Goal: Task Accomplishment & Management: Complete application form

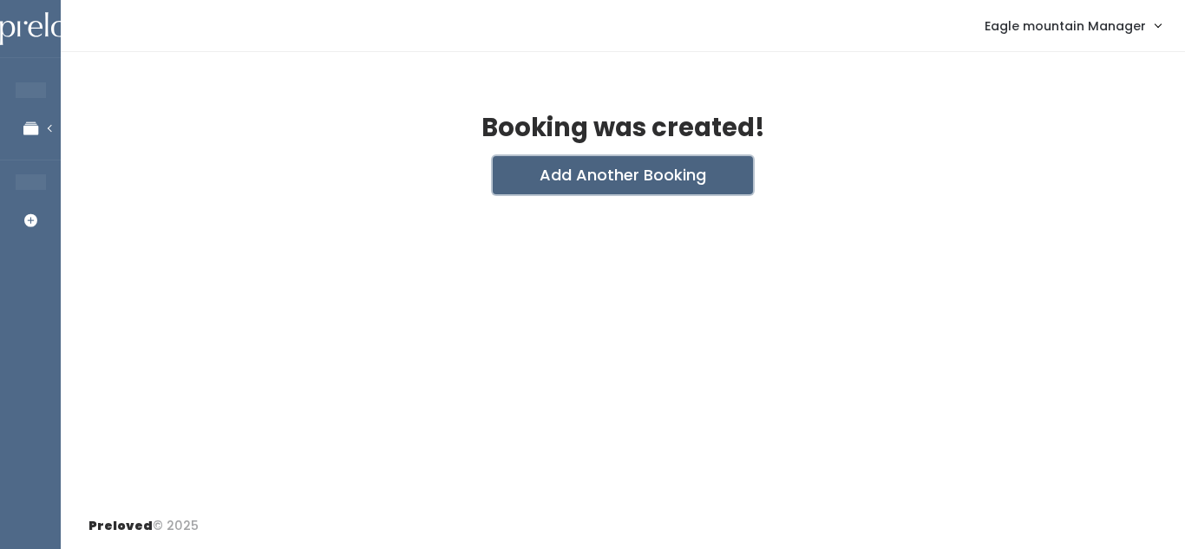
click at [600, 177] on button "Add Another Booking" at bounding box center [623, 175] width 260 height 38
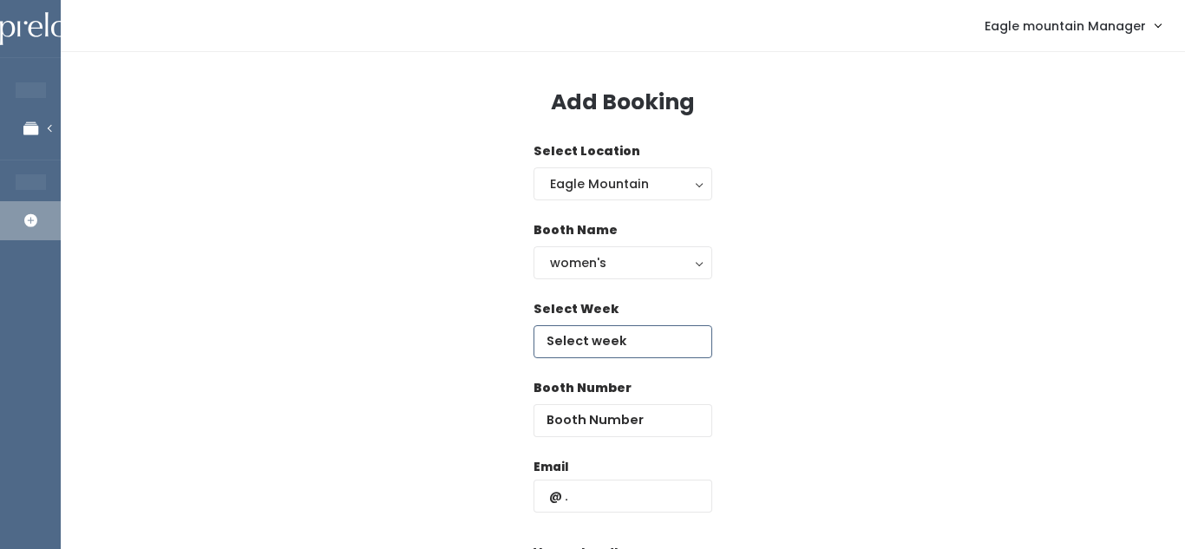
click at [577, 338] on input "text" at bounding box center [622, 341] width 179 height 33
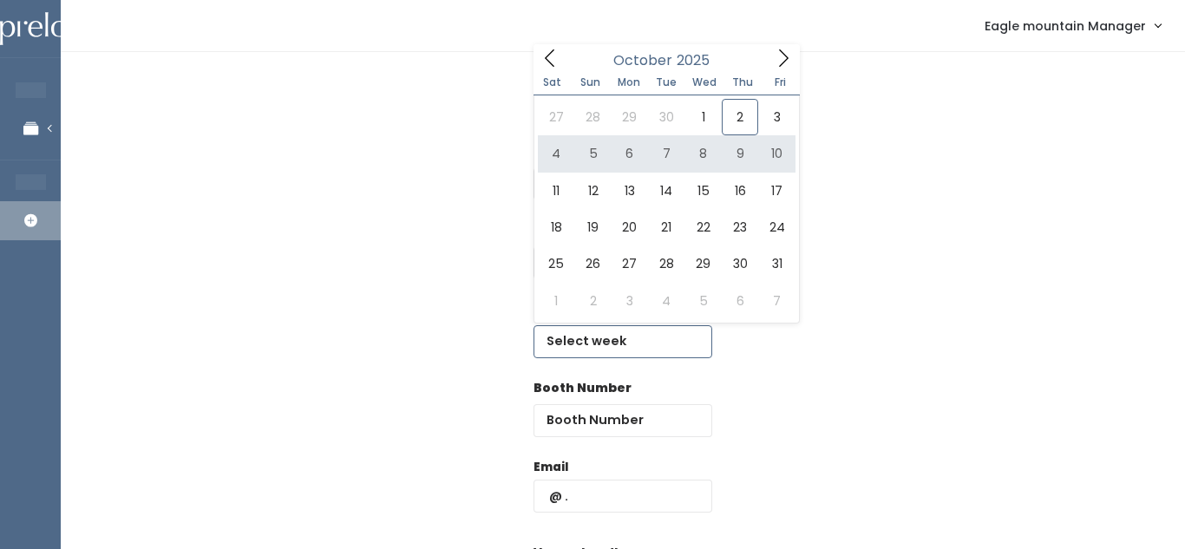
type input "October 4 to October 10"
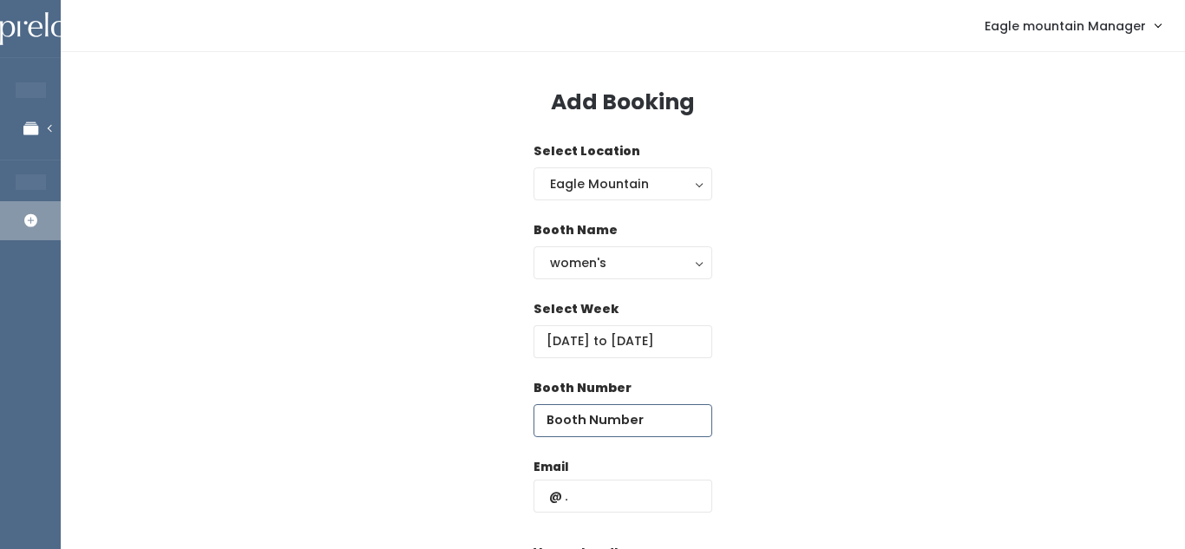
click at [608, 413] on input "number" at bounding box center [622, 420] width 179 height 33
type input "23"
click at [839, 344] on div "Select Week October 4 to October 10" at bounding box center [622, 339] width 1068 height 79
click at [591, 500] on input "text" at bounding box center [622, 496] width 179 height 33
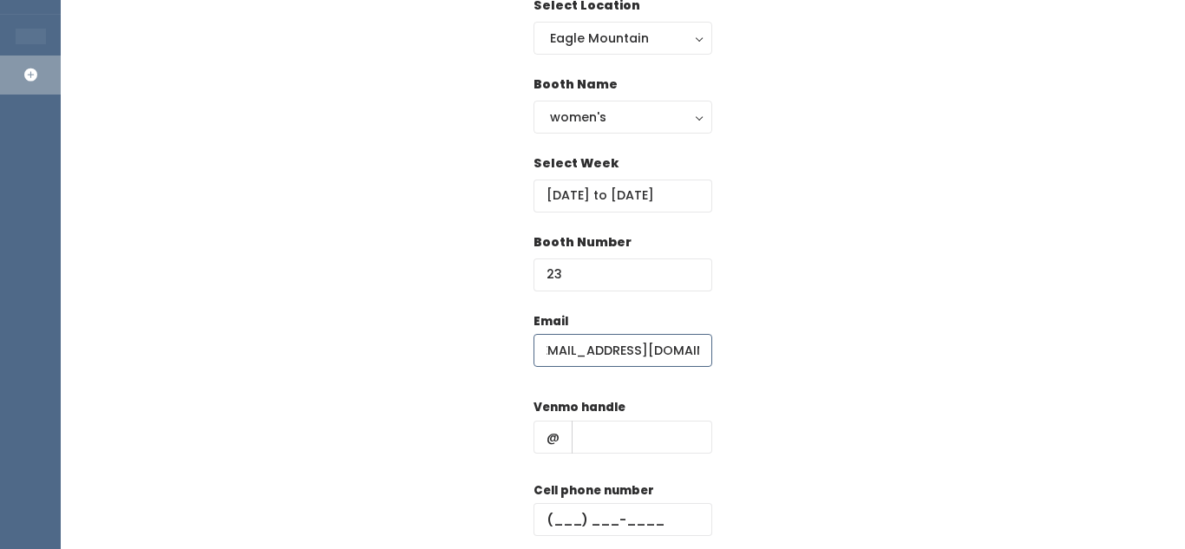
scroll to position [0, 24]
type input "clark_nirvanna@gmail.com"
click at [613, 454] on div "Venmo handle @" at bounding box center [622, 432] width 179 height 69
click at [608, 448] on input "text" at bounding box center [642, 437] width 140 height 33
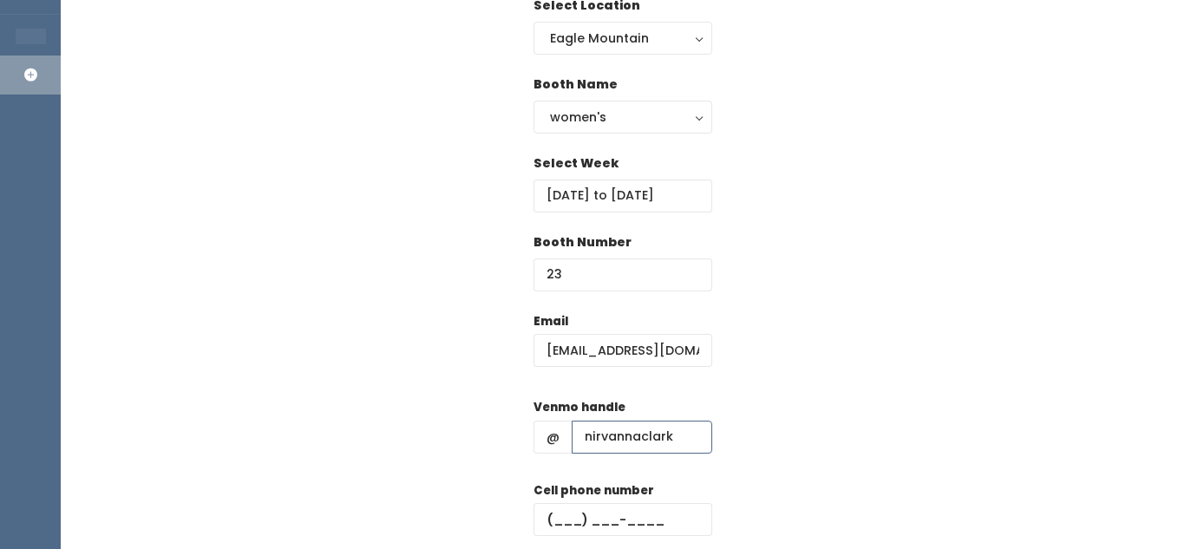
type input "nirvannaclark"
click at [691, 349] on input "clark_nirvanna@gmail.com" at bounding box center [622, 350] width 179 height 33
type input "[EMAIL_ADDRESS][DOMAIN_NAME]"
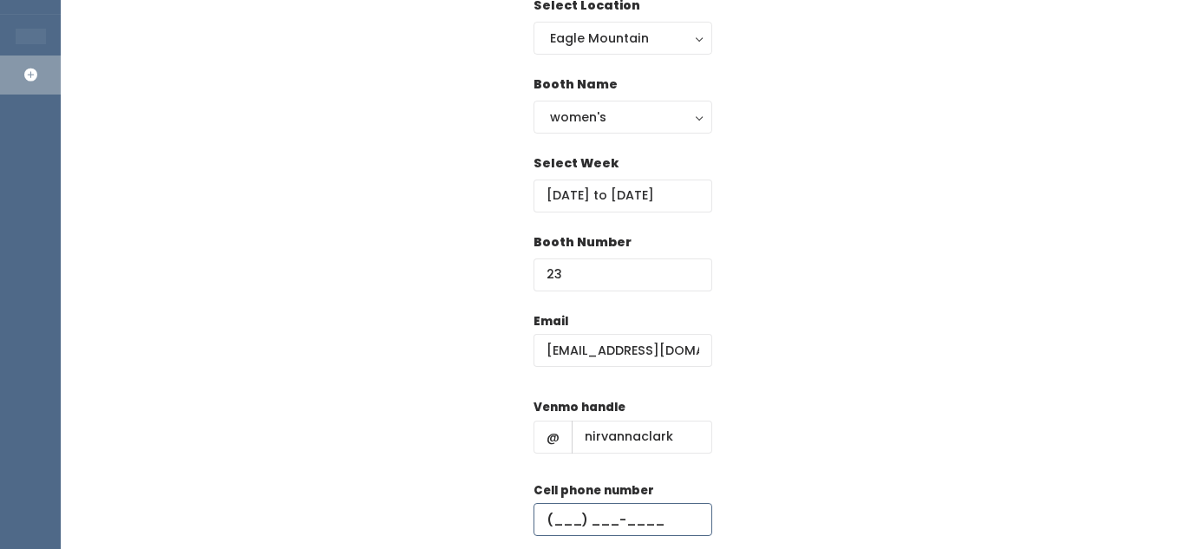
click at [555, 519] on input "text" at bounding box center [622, 519] width 179 height 33
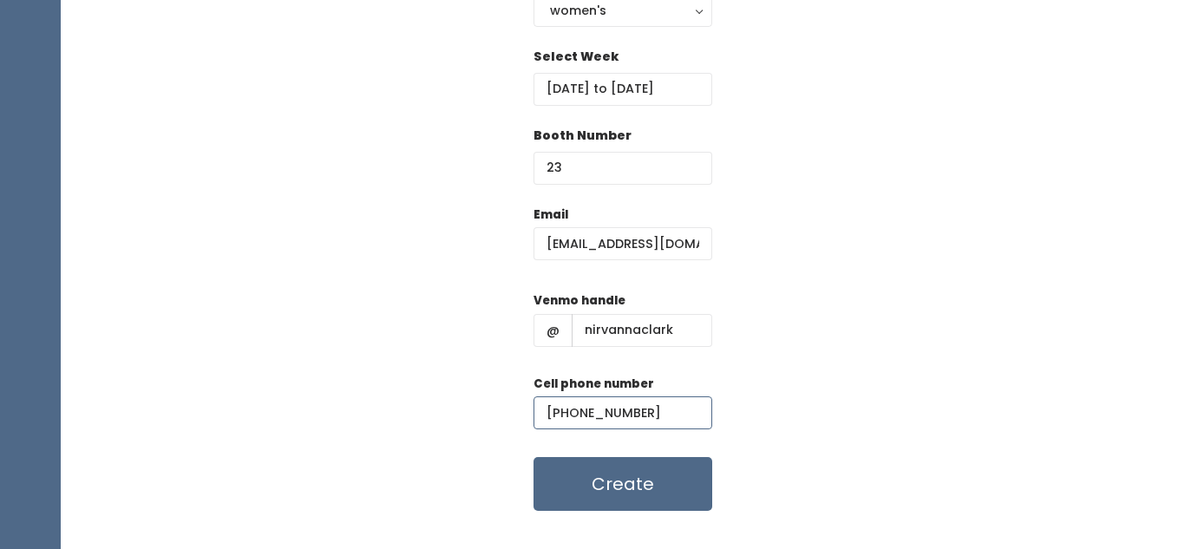
scroll to position [256, 0]
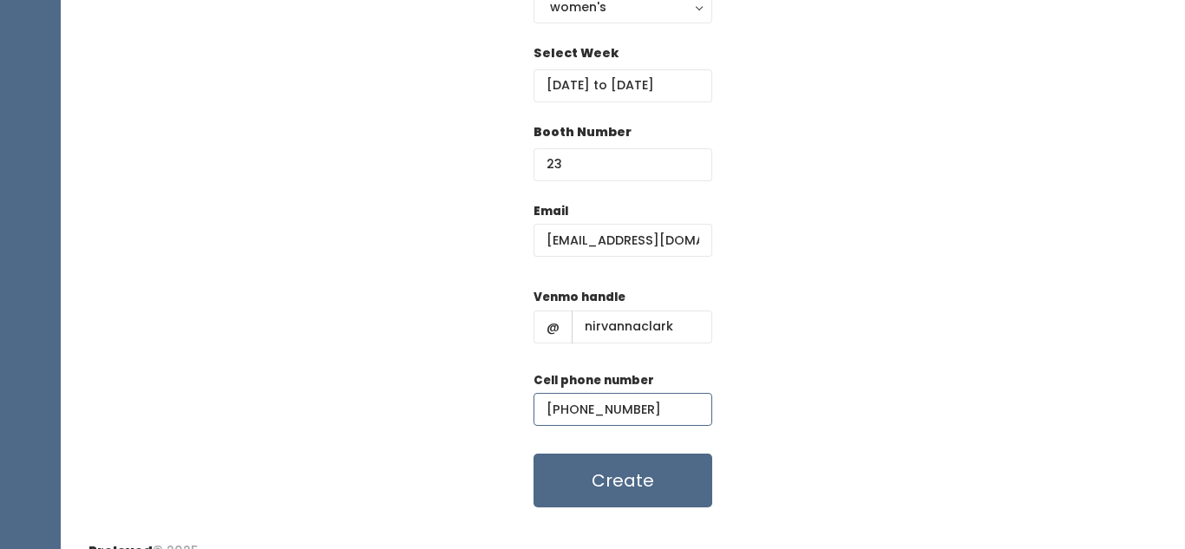
type input "[PHONE_NUMBER]"
click at [559, 240] on input "[EMAIL_ADDRESS][DOMAIN_NAME]" at bounding box center [622, 240] width 179 height 33
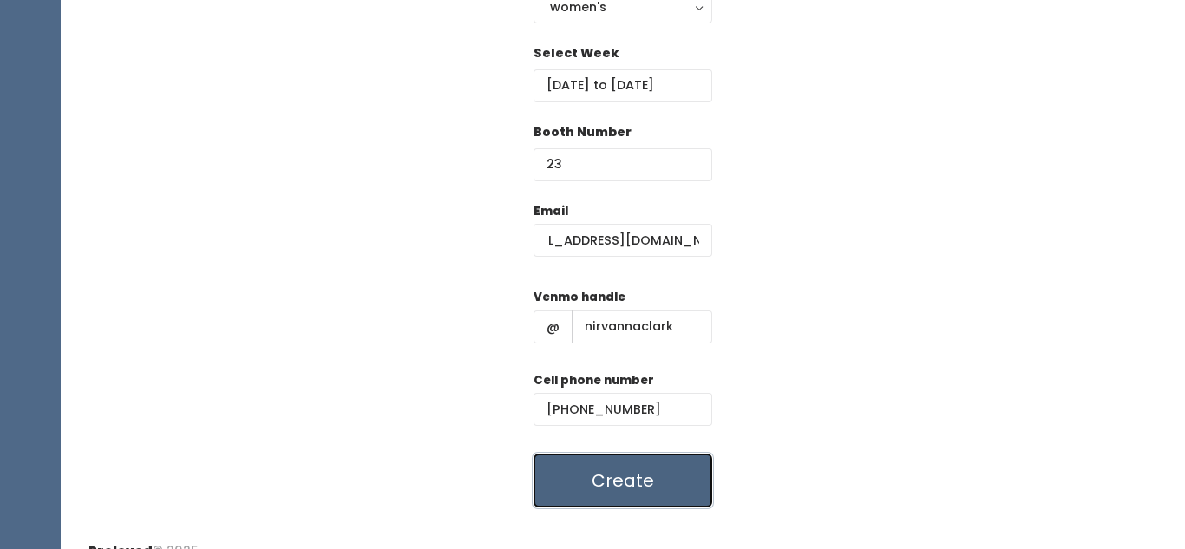
click at [679, 497] on button "Create" at bounding box center [622, 481] width 179 height 54
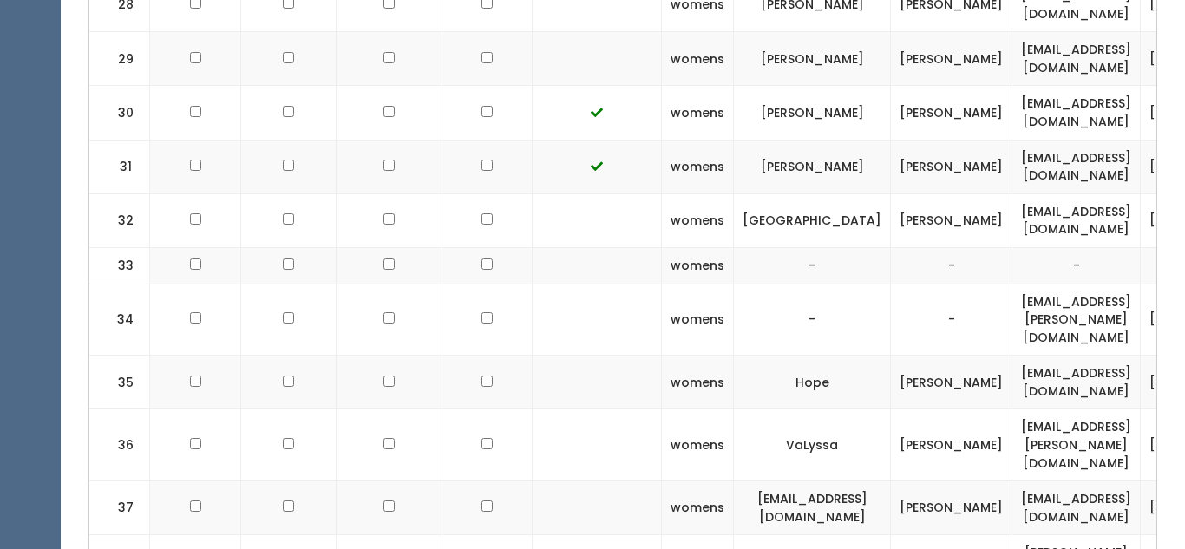
scroll to position [3966, 0]
